Goal: Navigation & Orientation: Find specific page/section

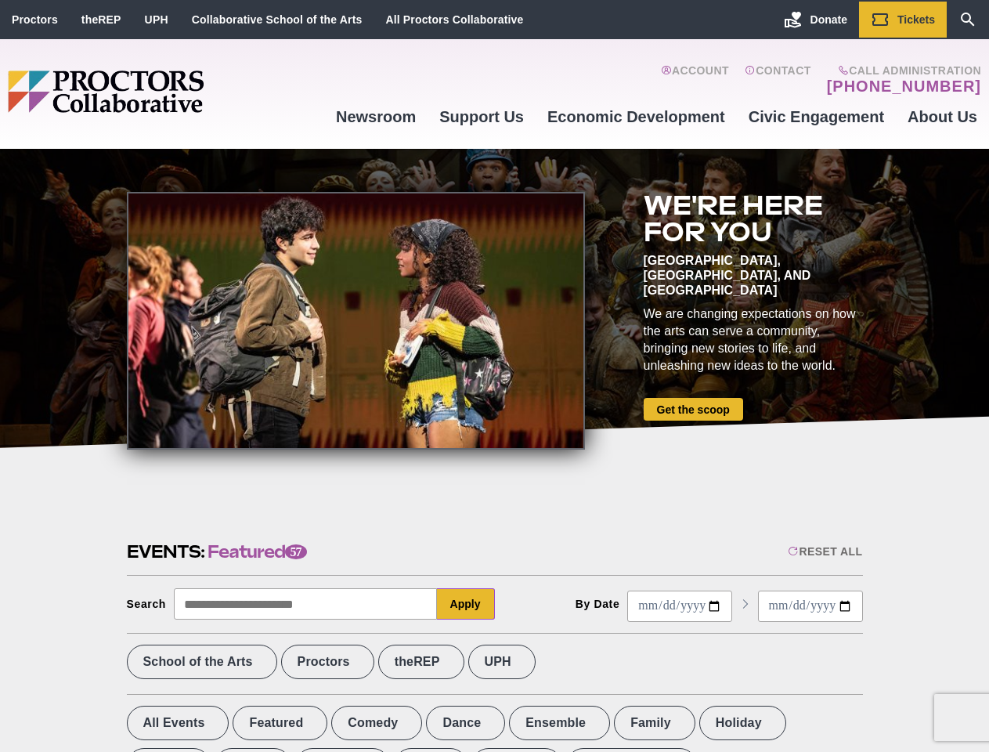
click at [494, 376] on div at bounding box center [356, 321] width 458 height 258
click at [824, 551] on div "Reset All" at bounding box center [825, 551] width 74 height 13
click at [466, 604] on button "Apply" at bounding box center [466, 603] width 58 height 31
